Goal: Task Accomplishment & Management: Complete application form

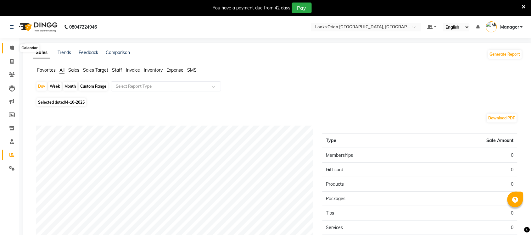
click at [11, 46] on icon at bounding box center [12, 48] width 4 height 5
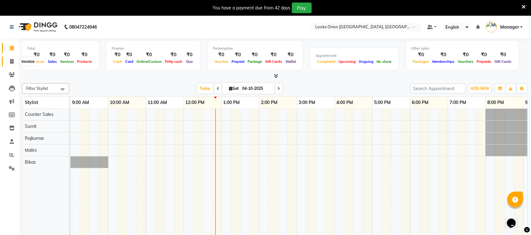
click at [12, 62] on icon at bounding box center [11, 61] width 3 height 5
select select "service"
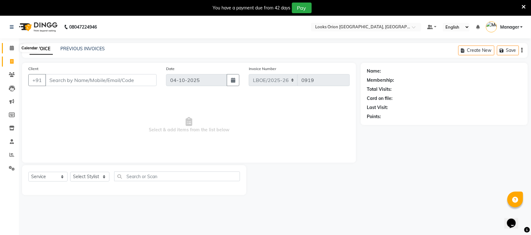
click at [13, 49] on icon at bounding box center [12, 48] width 4 height 5
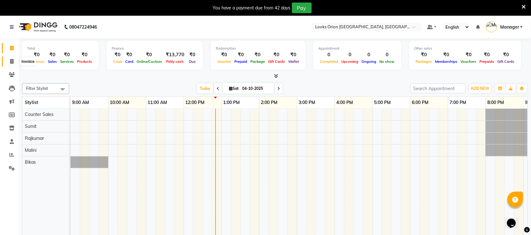
click at [13, 65] on span at bounding box center [11, 61] width 11 height 7
select select "service"
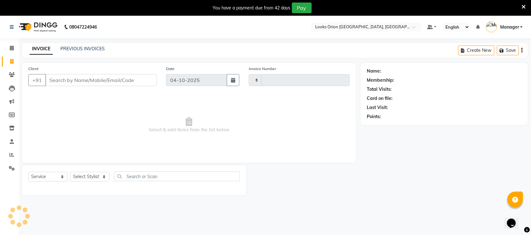
type input "0919"
select select "8943"
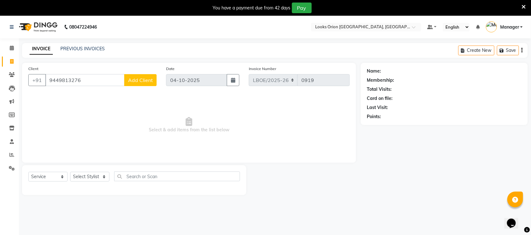
type input "9449813276"
click at [140, 74] on button "Add Client" at bounding box center [140, 80] width 32 height 12
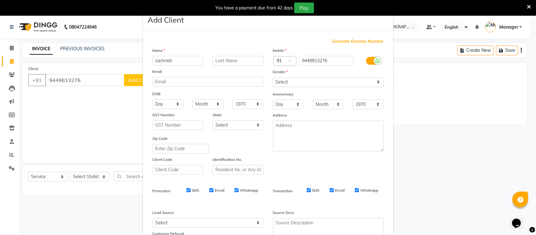
type input "zachriah"
click at [247, 63] on input "text" at bounding box center [238, 61] width 51 height 10
type input "[PERSON_NAME]"
click at [255, 123] on select "Select [GEOGRAPHIC_DATA] [GEOGRAPHIC_DATA] [GEOGRAPHIC_DATA] [GEOGRAPHIC_DATA] …" at bounding box center [238, 125] width 51 height 10
select select "17"
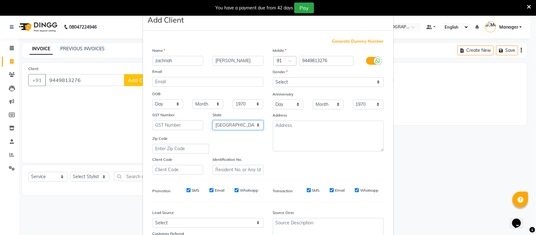
click at [213, 120] on select "Select [GEOGRAPHIC_DATA] [GEOGRAPHIC_DATA] [GEOGRAPHIC_DATA] [GEOGRAPHIC_DATA] …" at bounding box center [238, 125] width 51 height 10
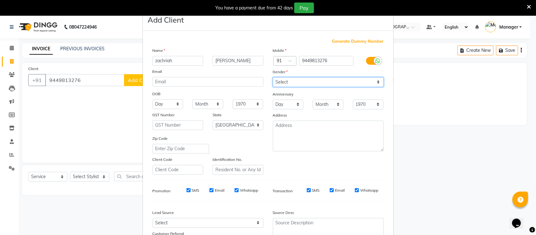
drag, startPoint x: 375, startPoint y: 79, endPoint x: 360, endPoint y: 85, distance: 15.5
click at [375, 79] on select "Select [DEMOGRAPHIC_DATA] [DEMOGRAPHIC_DATA] Other Prefer Not To Say" at bounding box center [328, 82] width 111 height 10
select select "[DEMOGRAPHIC_DATA]"
click at [273, 77] on select "Select [DEMOGRAPHIC_DATA] [DEMOGRAPHIC_DATA] Other Prefer Not To Say" at bounding box center [328, 82] width 111 height 10
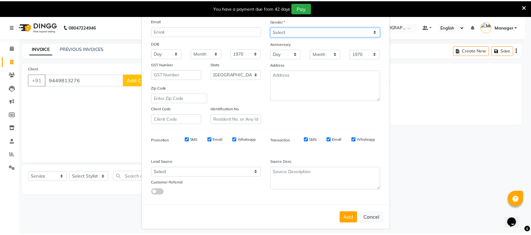
scroll to position [52, 0]
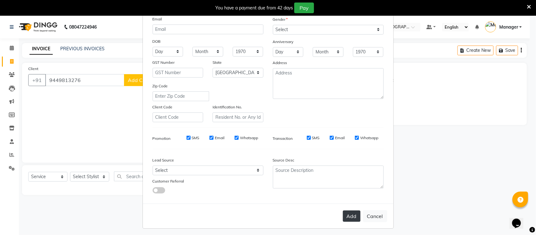
click at [345, 211] on button "Add" at bounding box center [352, 216] width 18 height 11
select select
select select "null"
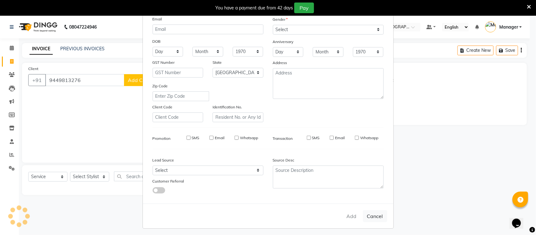
select select
checkbox input "false"
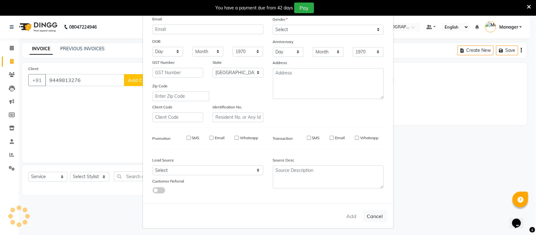
checkbox input "false"
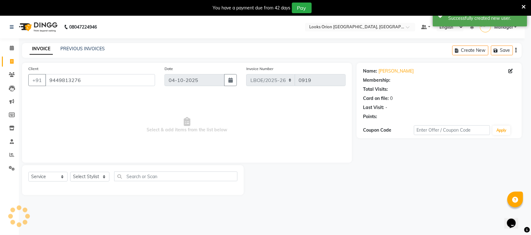
select select "1: Object"
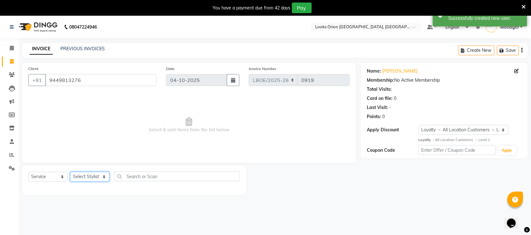
click at [103, 177] on select "Select Stylist Bikas Counter Sales Malini Manager [PERSON_NAME]" at bounding box center [89, 177] width 39 height 10
select select "90479"
click at [70, 172] on select "Select Stylist Bikas Counter Sales Malini Manager [PERSON_NAME]" at bounding box center [89, 177] width 39 height 10
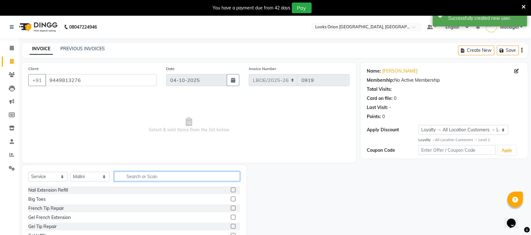
click at [137, 175] on input "text" at bounding box center [177, 177] width 126 height 10
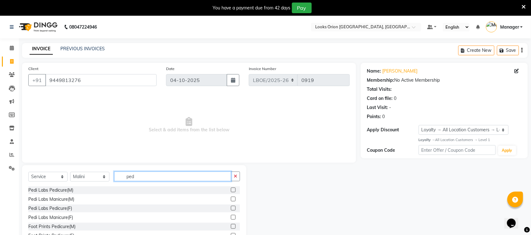
type input "ped"
click at [231, 191] on label at bounding box center [233, 190] width 5 height 5
click at [231, 191] on input "checkbox" at bounding box center [233, 190] width 4 height 4
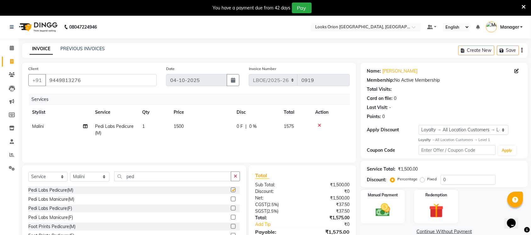
checkbox input "false"
click at [196, 122] on td "1500" at bounding box center [201, 129] width 63 height 21
select select "90479"
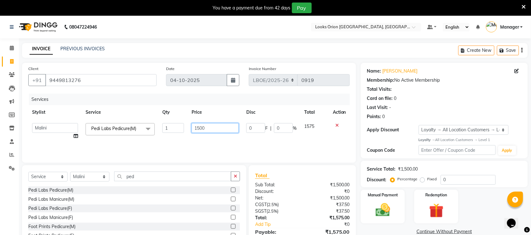
click at [211, 127] on input "1500" at bounding box center [214, 128] width 47 height 10
type input "1400"
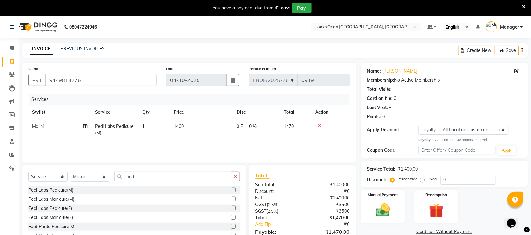
click at [233, 142] on div "Services Stylist Service Qty Price Disc Total Action Malini Pedi Labs Pedicure(…" at bounding box center [188, 125] width 321 height 63
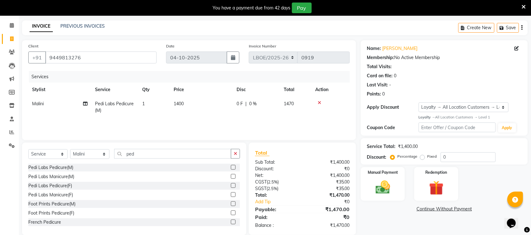
scroll to position [32, 0]
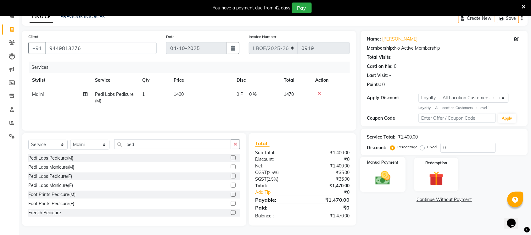
click at [386, 181] on img at bounding box center [382, 177] width 25 height 17
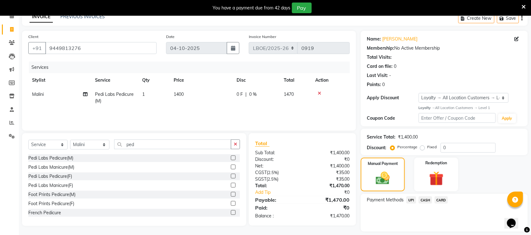
click at [442, 201] on span "CARD" at bounding box center [441, 199] width 14 height 7
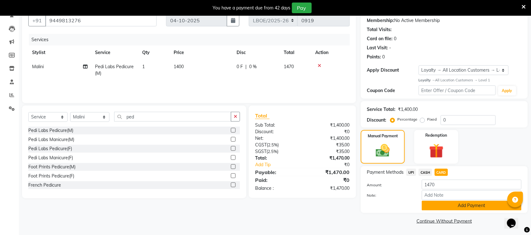
click at [459, 205] on button "Add Payment" at bounding box center [471, 206] width 100 height 10
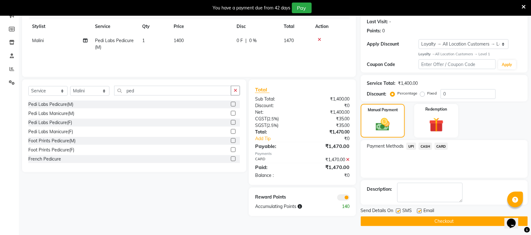
scroll to position [86, 0]
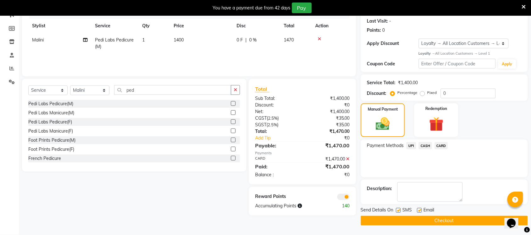
click at [426, 218] on button "Checkout" at bounding box center [443, 221] width 167 height 10
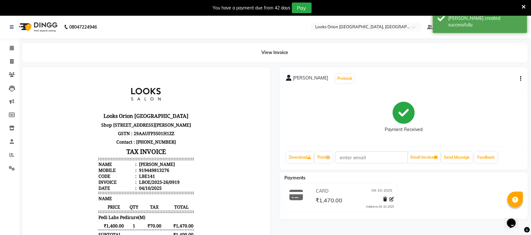
select select "service"
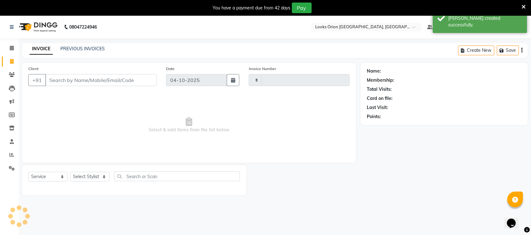
type input "0920"
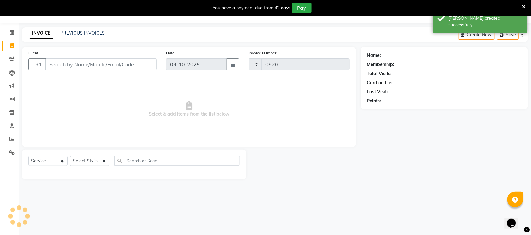
select select "8943"
